Goal: Task Accomplishment & Management: Manage account settings

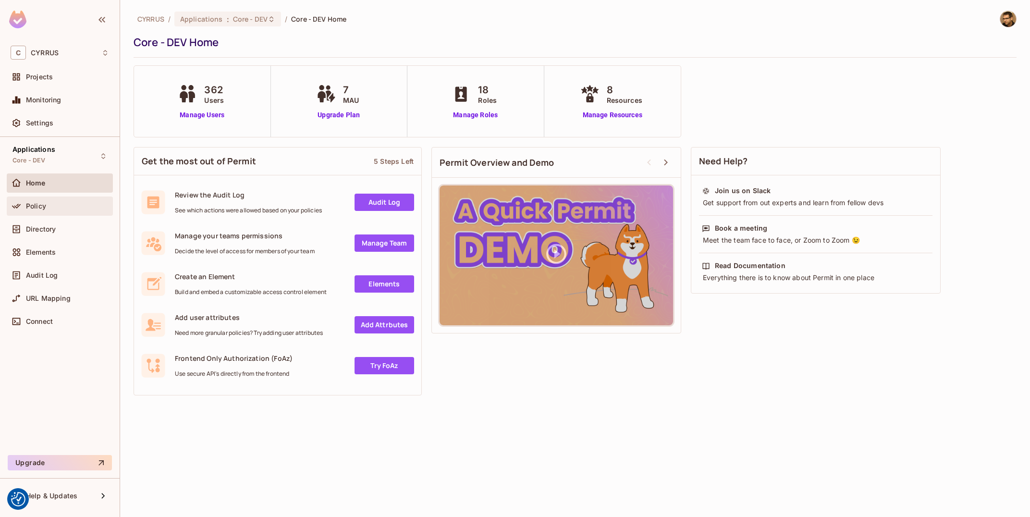
click at [17, 207] on icon at bounding box center [17, 206] width 10 height 10
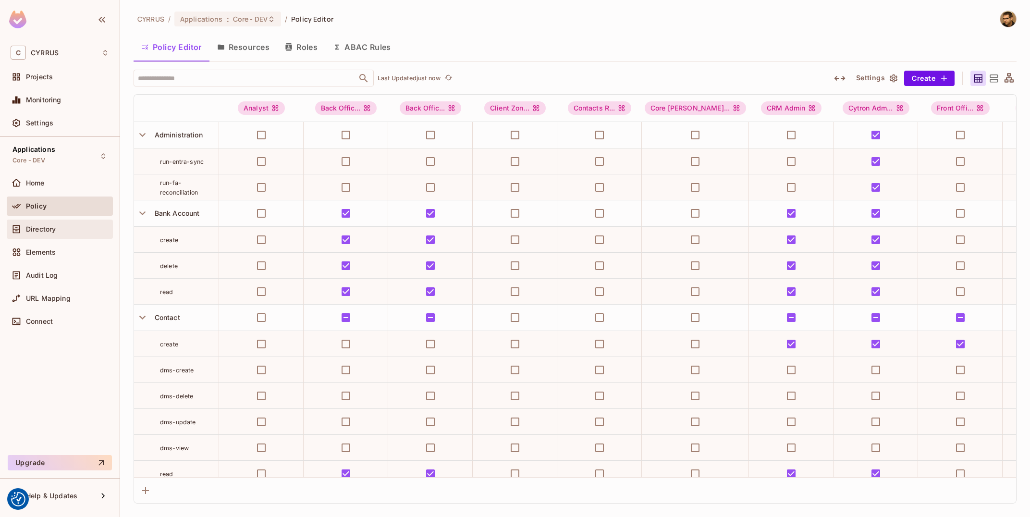
click at [60, 224] on div "Directory" at bounding box center [60, 229] width 99 height 12
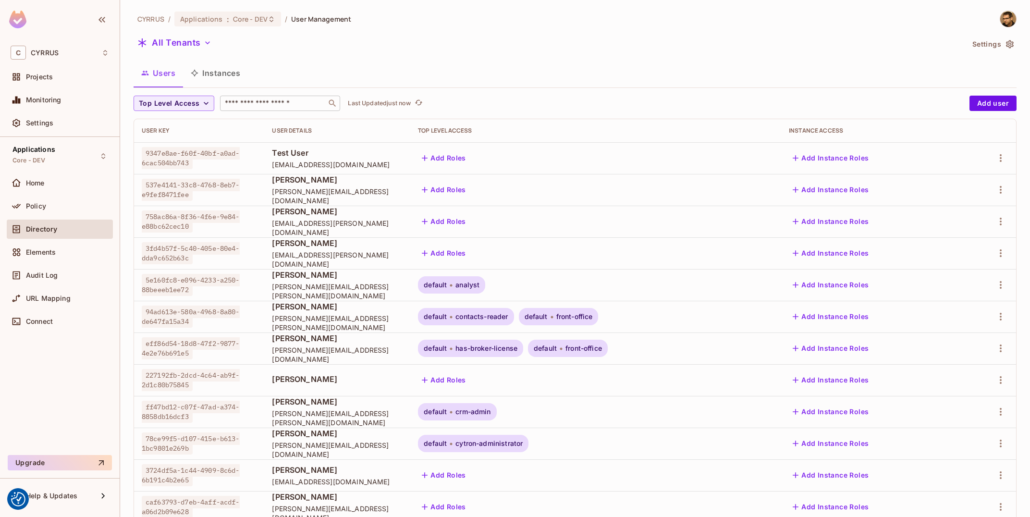
click at [293, 107] on input "text" at bounding box center [273, 104] width 101 height 10
type input "*******"
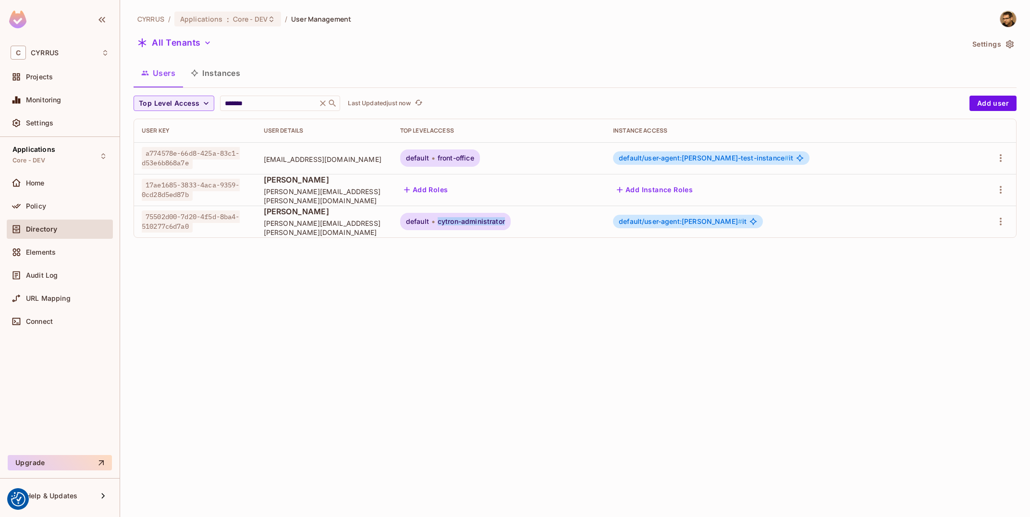
drag, startPoint x: 585, startPoint y: 223, endPoint x: 648, endPoint y: 227, distance: 63.1
click at [511, 227] on div "default cytron-administrator" at bounding box center [455, 221] width 111 height 17
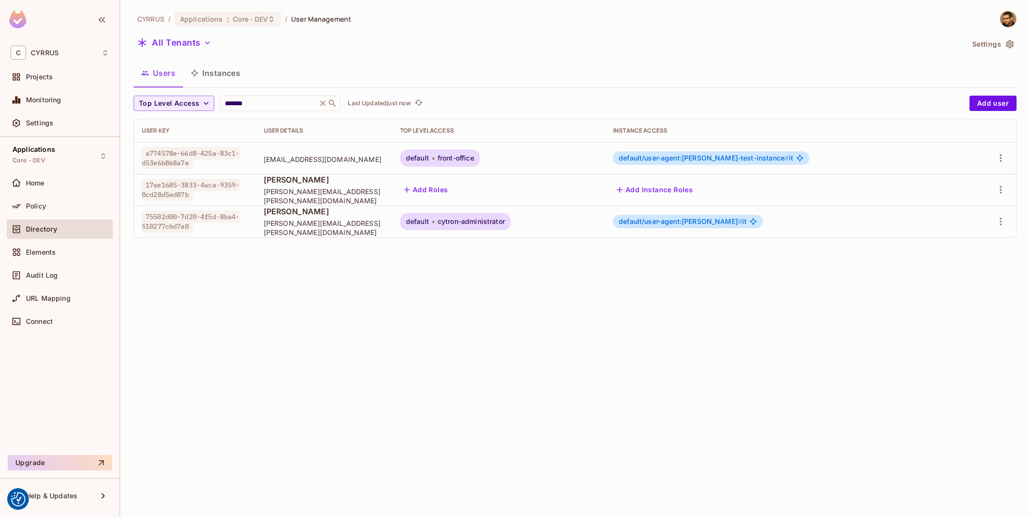
click at [670, 293] on div "CYRRUS / Applications : Core - DEV / User Management All Tenants Settings Users…" at bounding box center [575, 258] width 910 height 517
click at [55, 201] on div "Policy" at bounding box center [60, 206] width 99 height 12
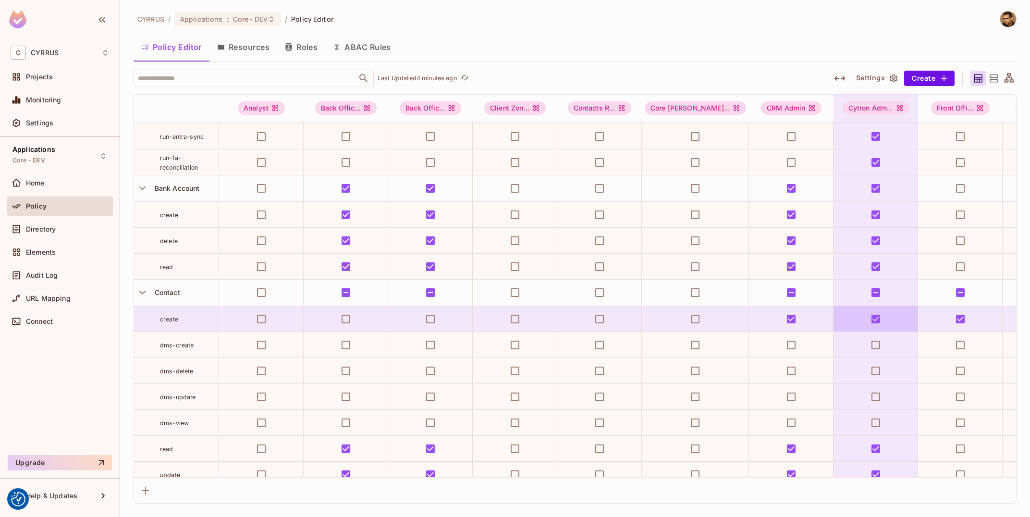
scroll to position [58, 0]
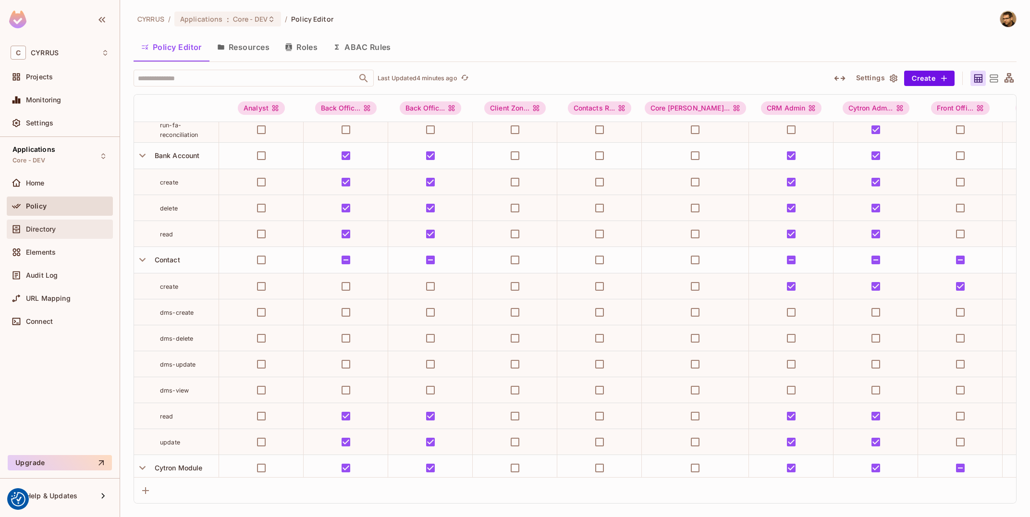
click at [71, 229] on div "Directory" at bounding box center [67, 229] width 83 height 8
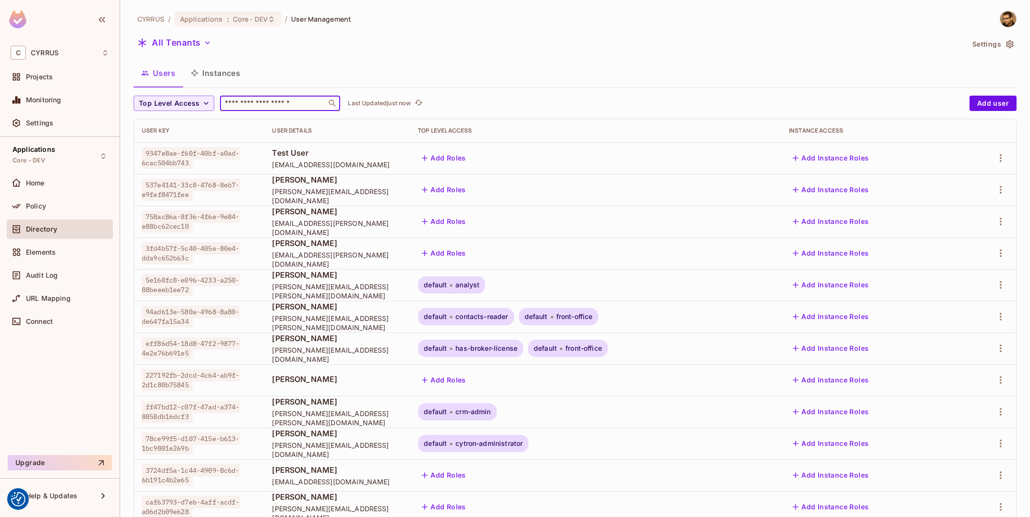
click at [265, 106] on input "text" at bounding box center [273, 104] width 101 height 10
paste input "**********"
type input "**********"
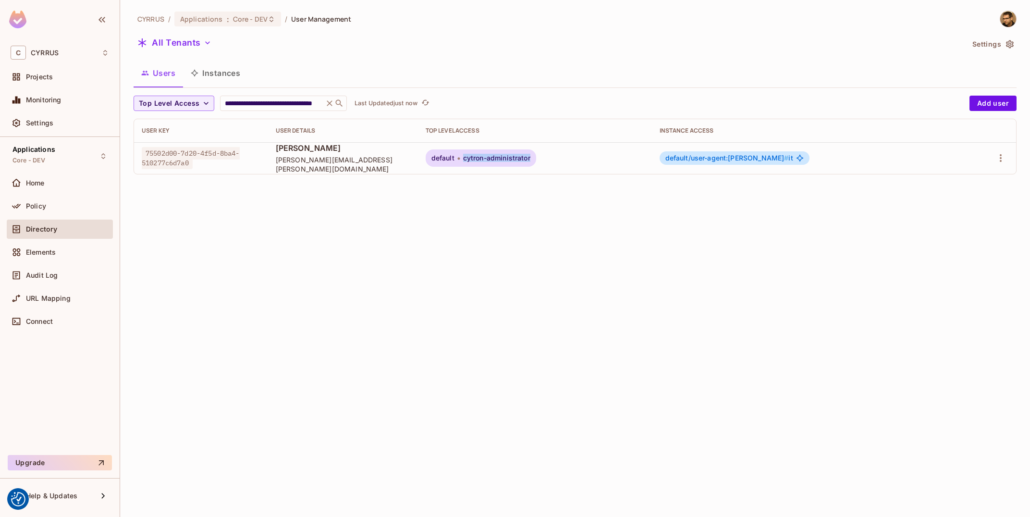
drag, startPoint x: 607, startPoint y: 159, endPoint x: 686, endPoint y: 166, distance: 79.6
click at [644, 158] on div "default cytron-administrator" at bounding box center [535, 157] width 219 height 17
click at [1012, 161] on td at bounding box center [987, 158] width 57 height 32
click at [1004, 161] on icon "button" at bounding box center [1001, 158] width 12 height 12
click at [972, 202] on div "Top Level Roles" at bounding box center [965, 202] width 52 height 10
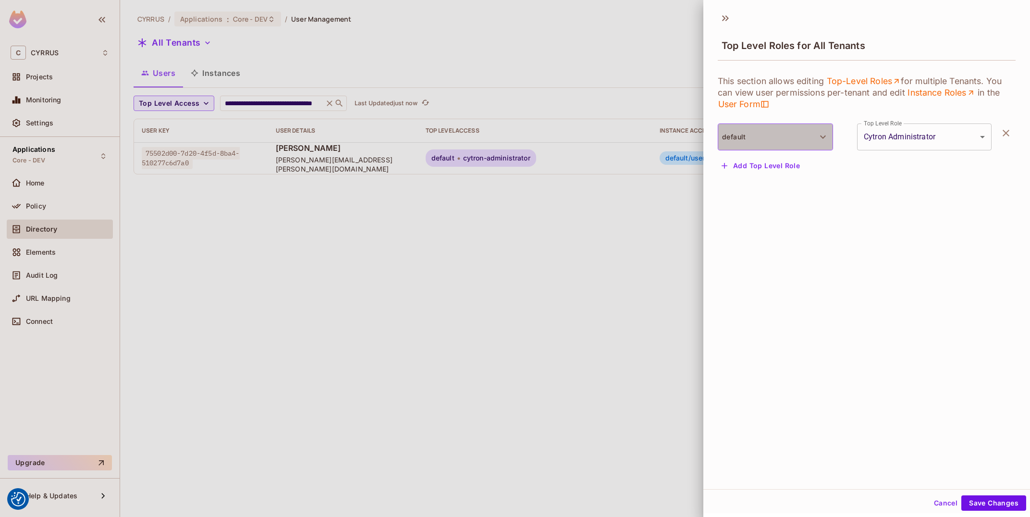
click at [745, 137] on button "default" at bounding box center [775, 137] width 115 height 27
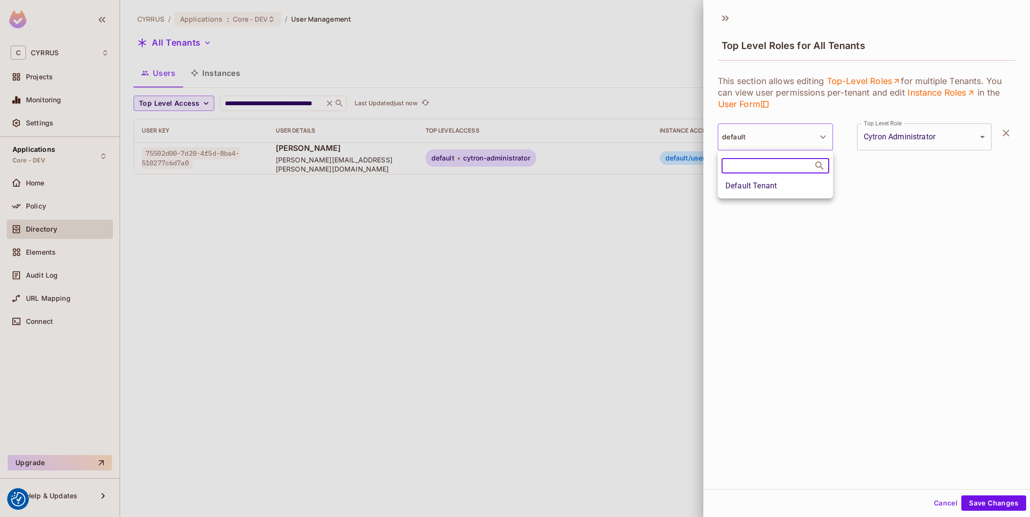
click at [745, 137] on div at bounding box center [515, 258] width 1030 height 517
click at [921, 143] on body "We use cookies to enhance your browsing experience, serve personalized ads or c…" at bounding box center [515, 258] width 1030 height 517
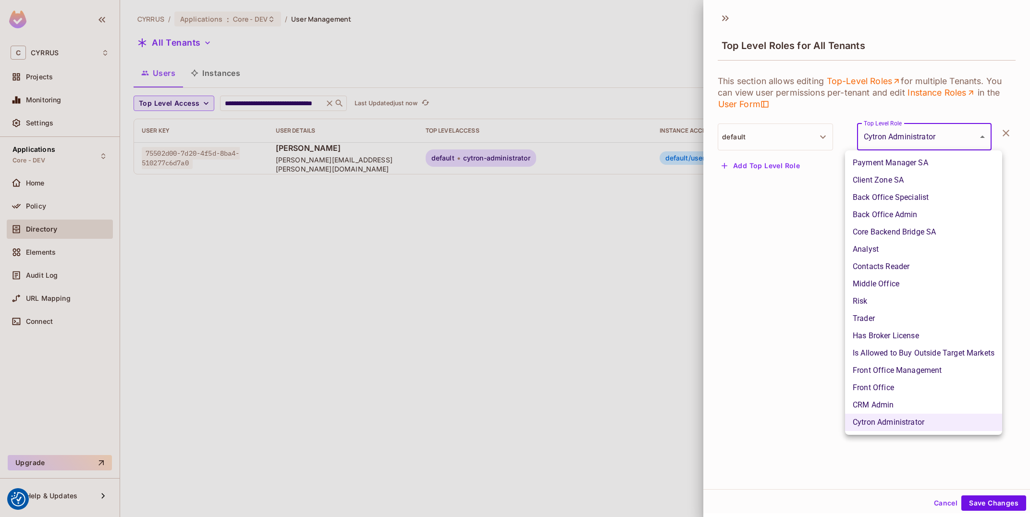
click at [720, 25] on div at bounding box center [515, 258] width 1030 height 517
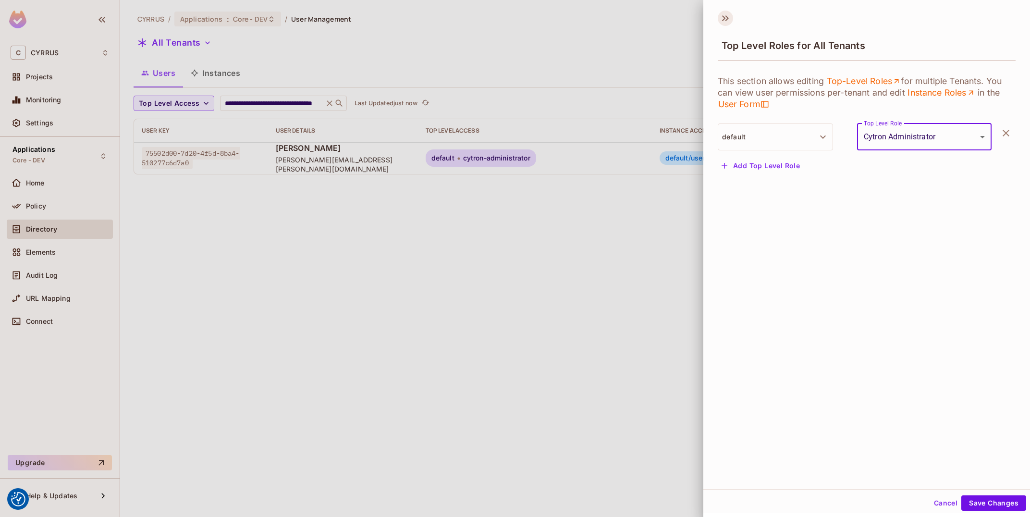
click at [727, 19] on icon at bounding box center [727, 18] width 3 height 6
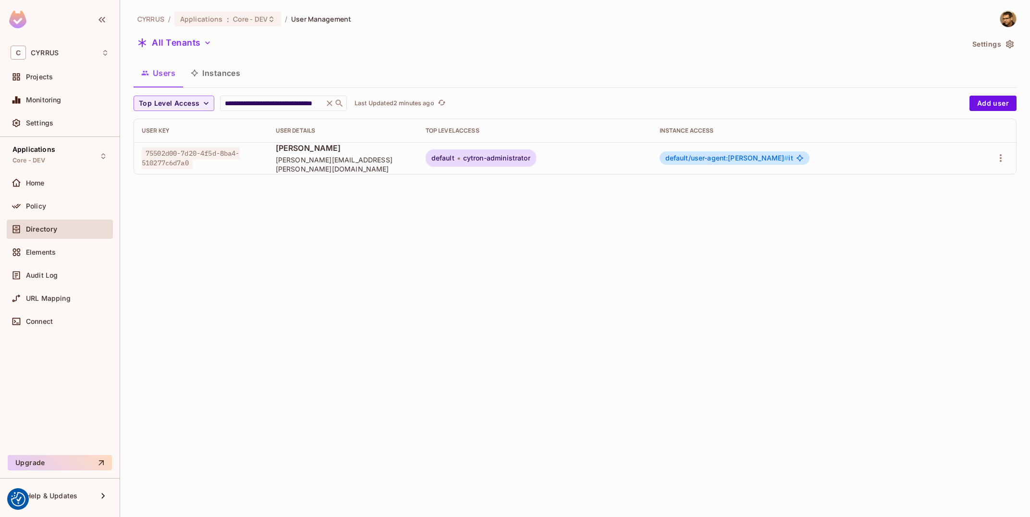
click at [44, 223] on div "Directory" at bounding box center [60, 229] width 106 height 19
click at [39, 207] on span "Policy" at bounding box center [36, 206] width 20 height 8
